Goal: Information Seeking & Learning: Learn about a topic

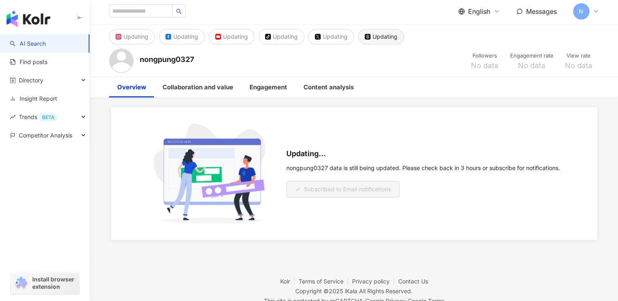
scroll to position [38, 0]
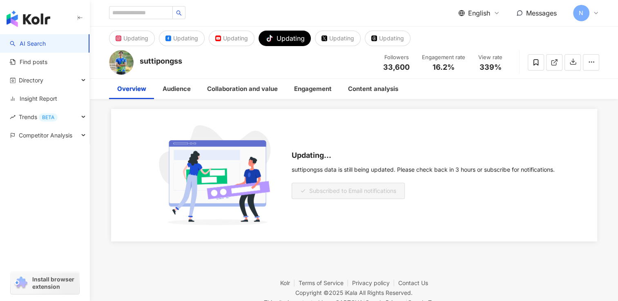
click at [103, 141] on div "Updating... suttipongss data is still being updated. Please check back in 3 hou…" at bounding box center [354, 170] width 522 height 142
